Goal: Information Seeking & Learning: Compare options

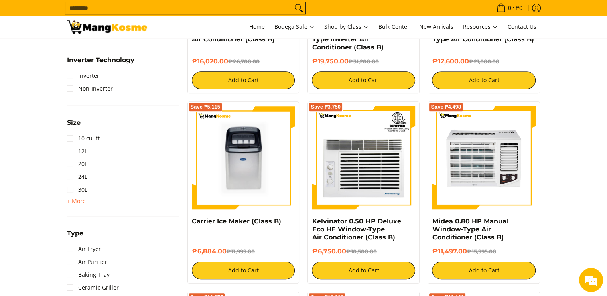
scroll to position [675, 0]
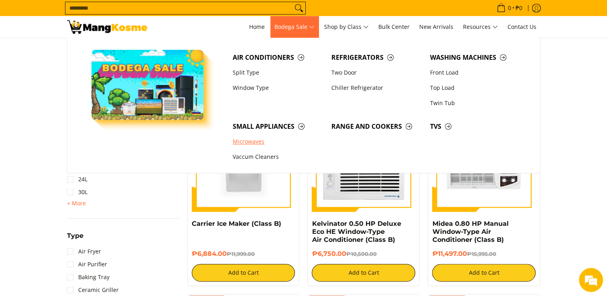
click at [252, 144] on link "Microwaves" at bounding box center [278, 141] width 99 height 15
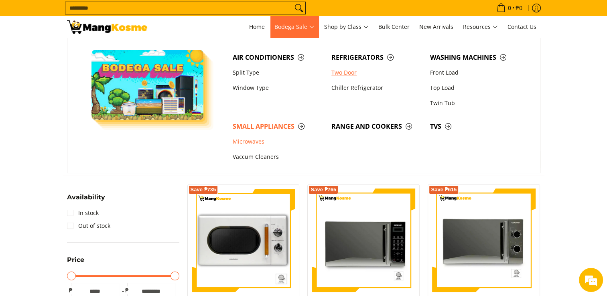
click at [349, 75] on link "Two Door" at bounding box center [376, 72] width 99 height 15
